Goal: Navigation & Orientation: Go to known website

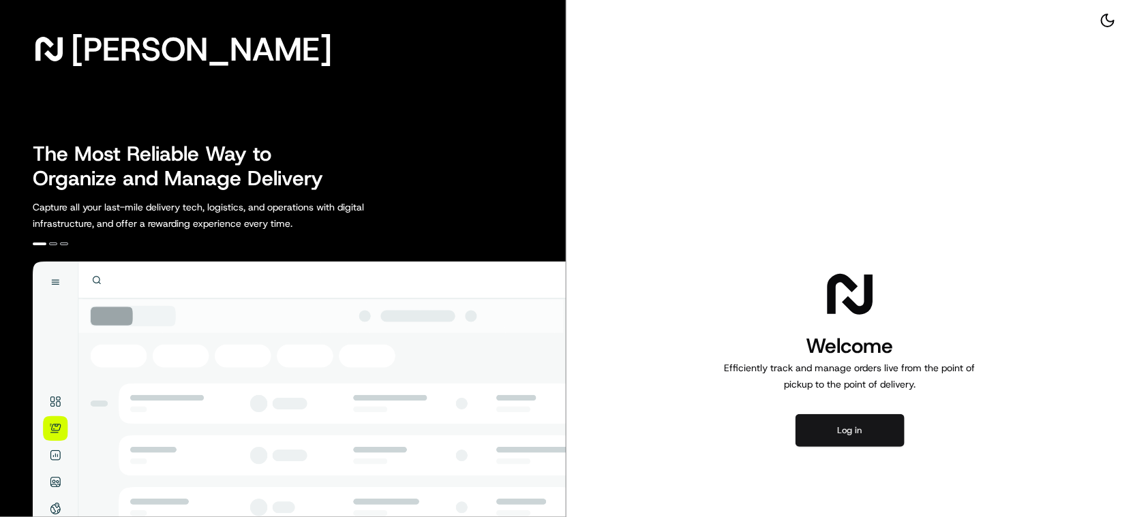
click at [835, 417] on button "Log in" at bounding box center [849, 430] width 109 height 33
